Goal: Check status: Check status

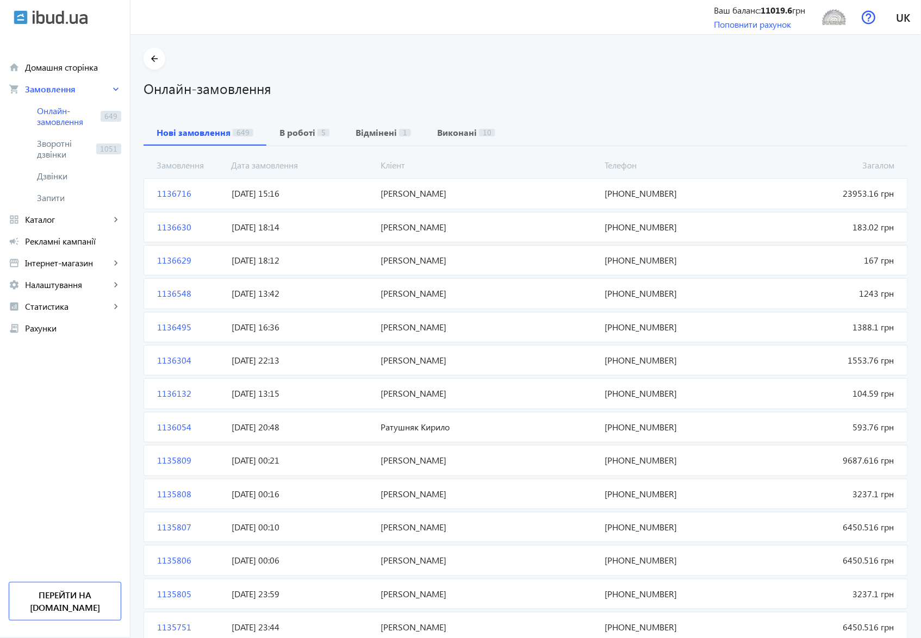
click at [164, 192] on span "1136716" at bounding box center [190, 193] width 74 height 12
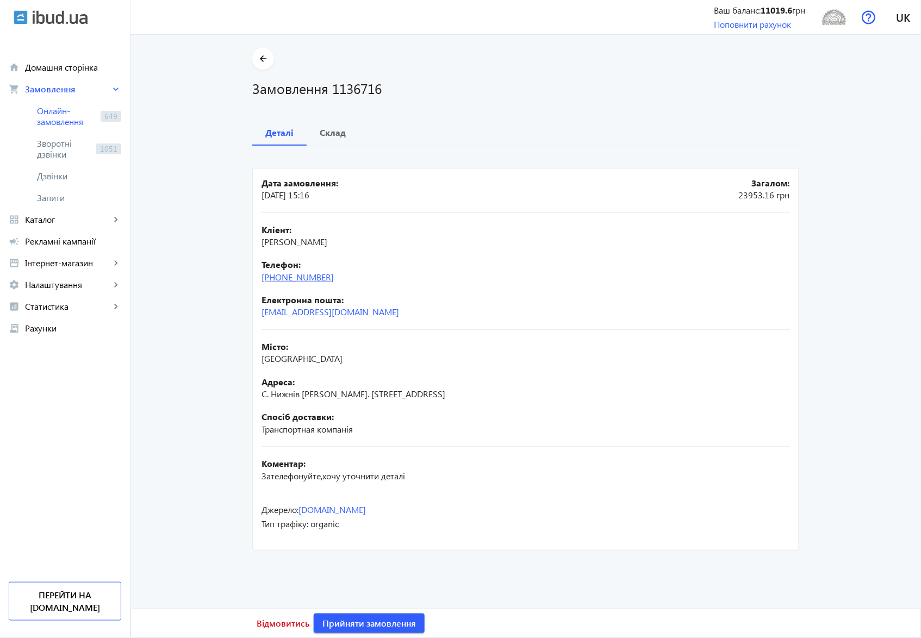
drag, startPoint x: 342, startPoint y: 281, endPoint x: 277, endPoint y: 274, distance: 66.1
click at [277, 274] on div "Телефон: [PHONE_NUMBER]" at bounding box center [525, 271] width 528 height 24
copy link "098)[PHONE_NUMBER]"
drag, startPoint x: 329, startPoint y: 131, endPoint x: 371, endPoint y: 200, distance: 80.7
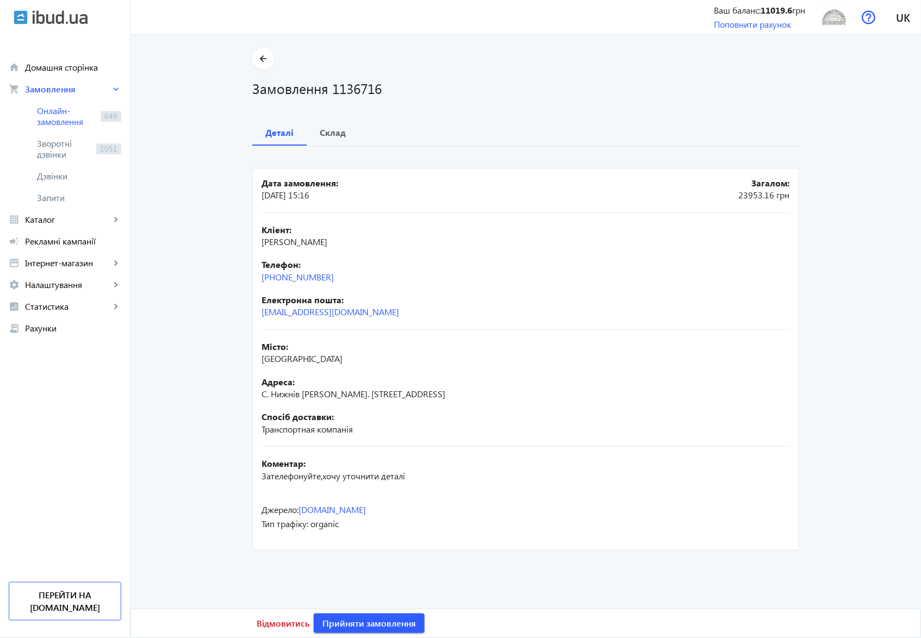
click at [329, 133] on b "Склад" at bounding box center [333, 132] width 26 height 9
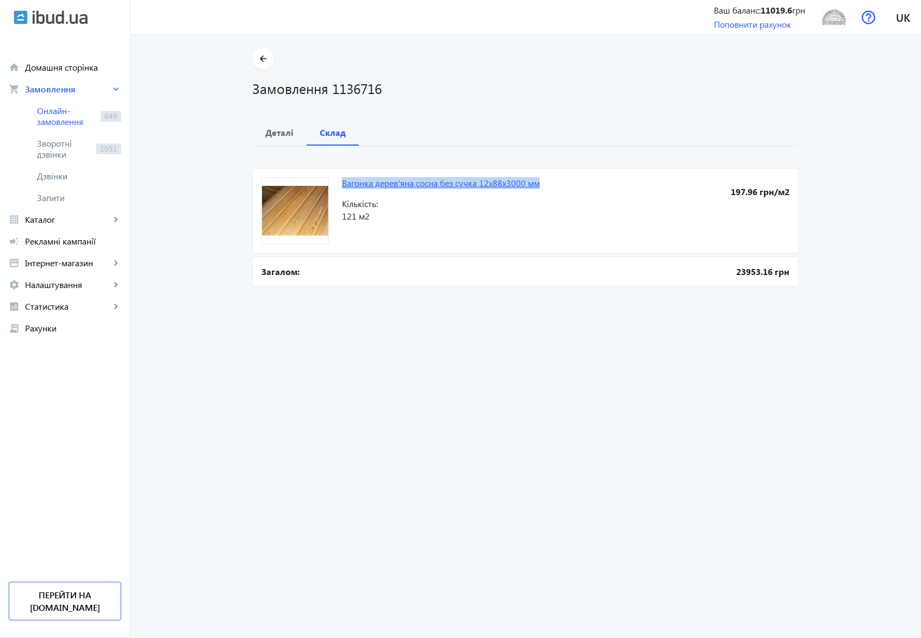
drag, startPoint x: 335, startPoint y: 183, endPoint x: 537, endPoint y: 185, distance: 202.2
click at [537, 185] on mat-card "Вагонка дерев'яна сосна без сучка 12х88х3000 мм 197.96 грн/м2 Кількість: 121 м2" at bounding box center [525, 211] width 547 height 86
copy link "Вагонка дерев'яна сосна без сучка 12х88х3000 мм"
drag, startPoint x: 329, startPoint y: 92, endPoint x: 379, endPoint y: 92, distance: 50.5
click at [379, 92] on h1 "Замовлення 1136716" at bounding box center [525, 88] width 547 height 19
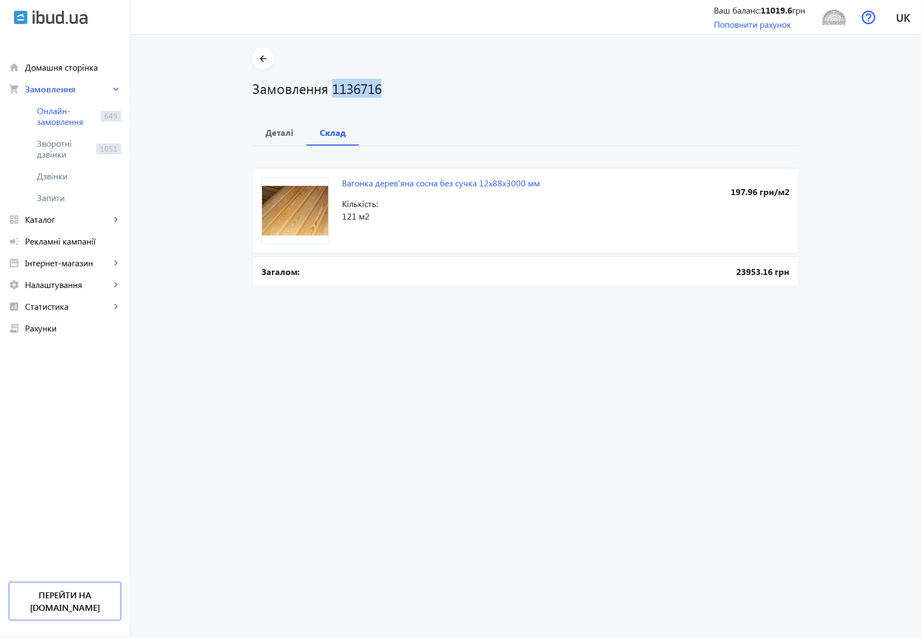
copy h1 "1136716"
drag, startPoint x: 340, startPoint y: 216, endPoint x: 366, endPoint y: 216, distance: 26.6
click at [366, 216] on span "121 м2" at bounding box center [454, 216] width 224 height 12
copy span "121 м2"
drag, startPoint x: 331, startPoint y: 87, endPoint x: 379, endPoint y: 91, distance: 48.0
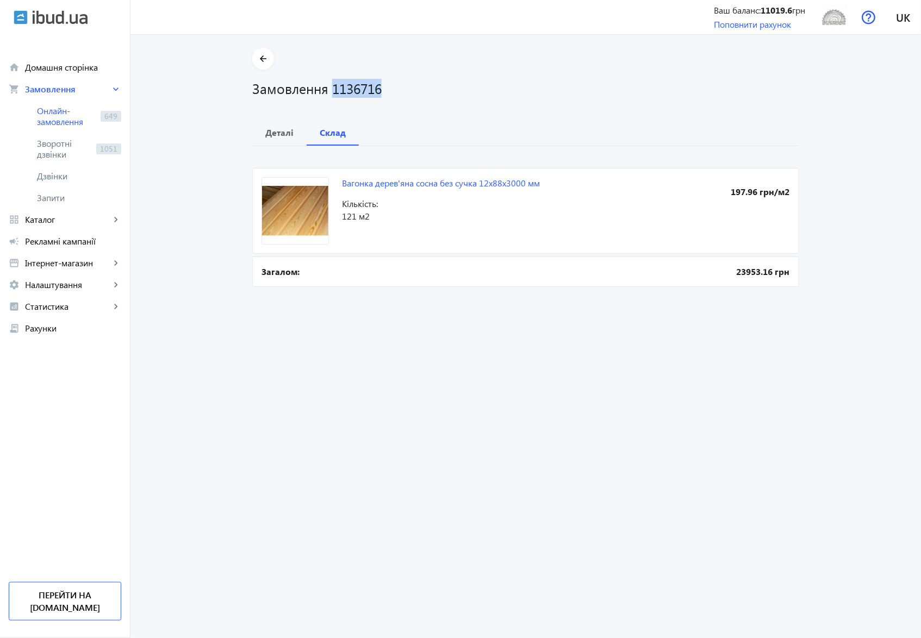
click at [379, 91] on h1 "Замовлення 1136716" at bounding box center [525, 88] width 547 height 19
copy h1 "1136716"
